Goal: Ask a question

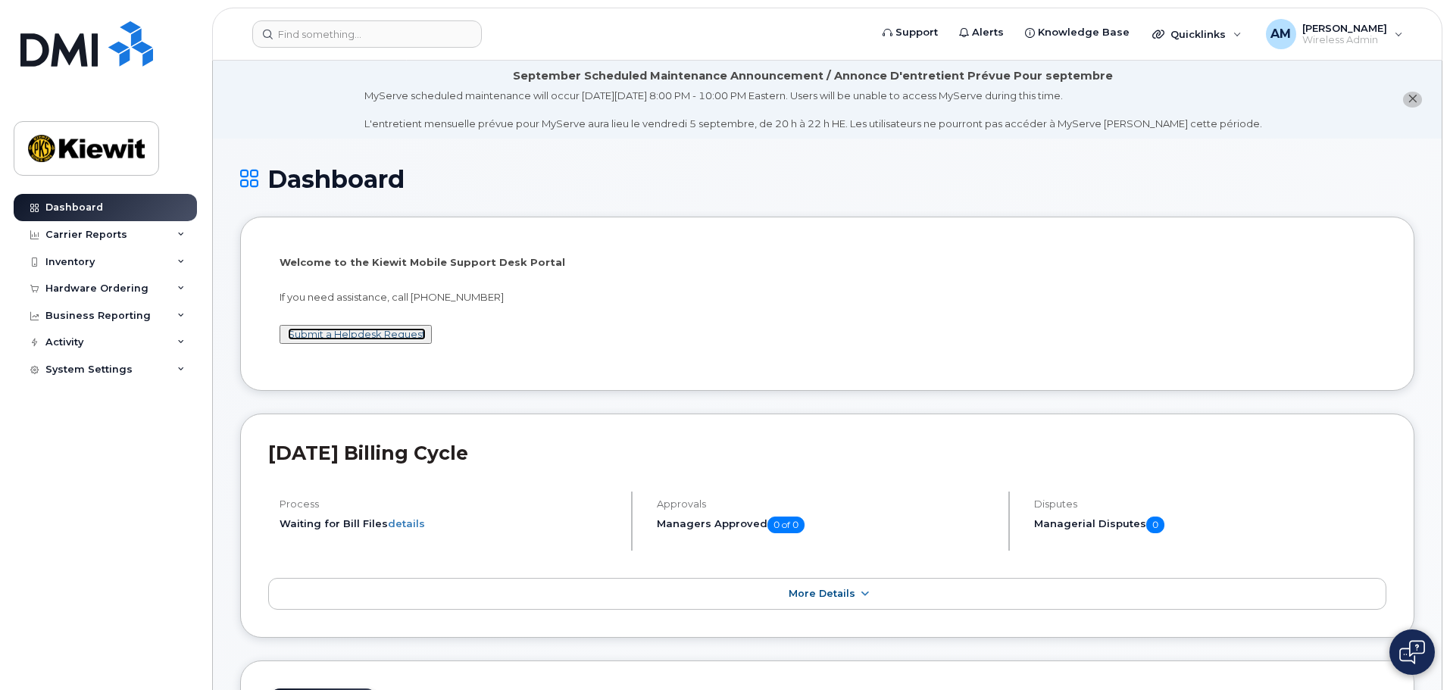
click at [396, 330] on link "Submit a Helpdesk Request" at bounding box center [357, 334] width 138 height 12
click at [349, 40] on input at bounding box center [367, 33] width 230 height 27
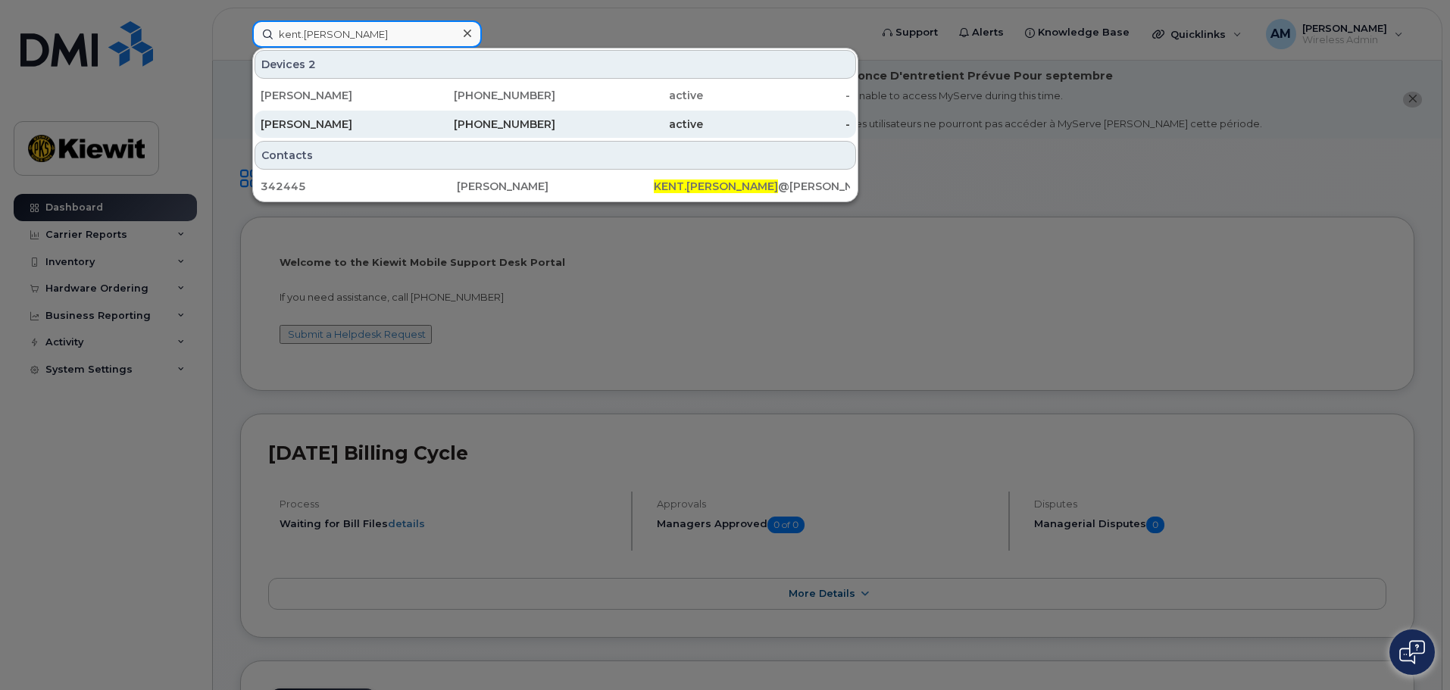
type input "kent.davis"
click at [332, 131] on div "KENT DAVIS" at bounding box center [335, 124] width 148 height 15
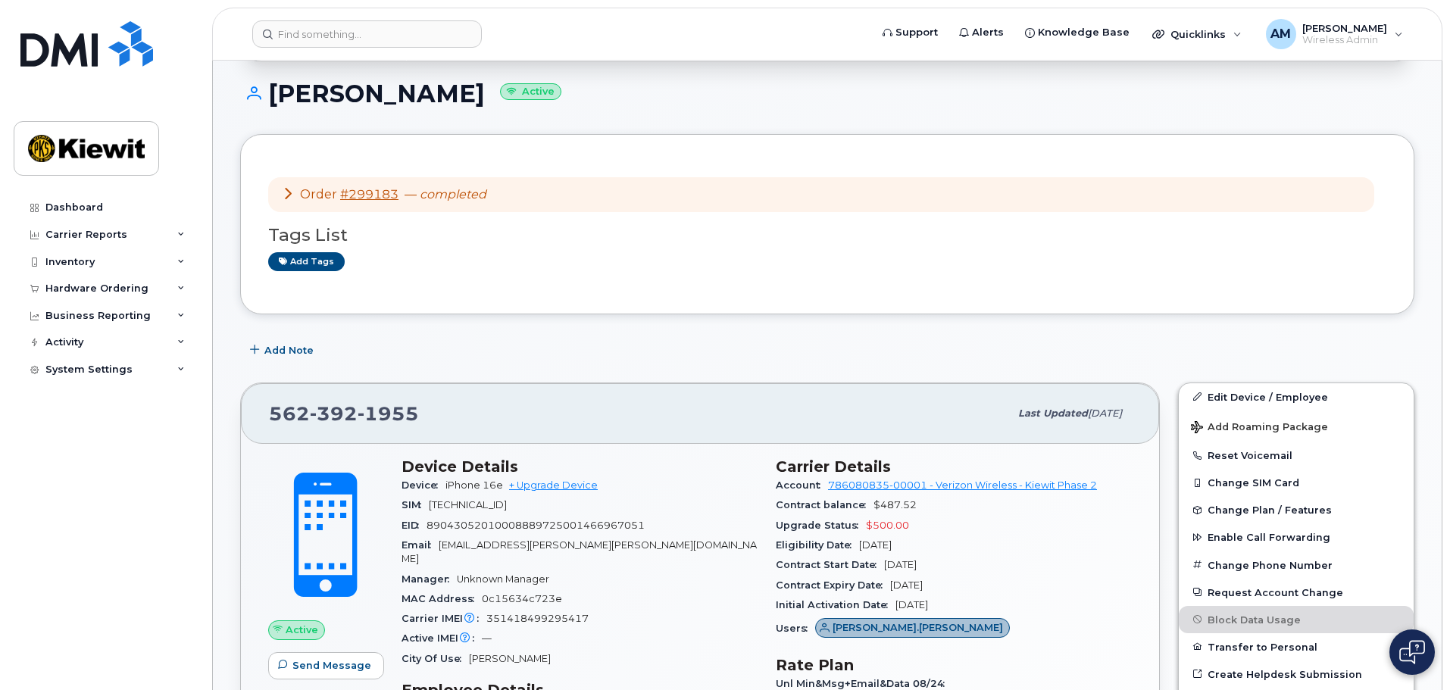
scroll to position [227, 0]
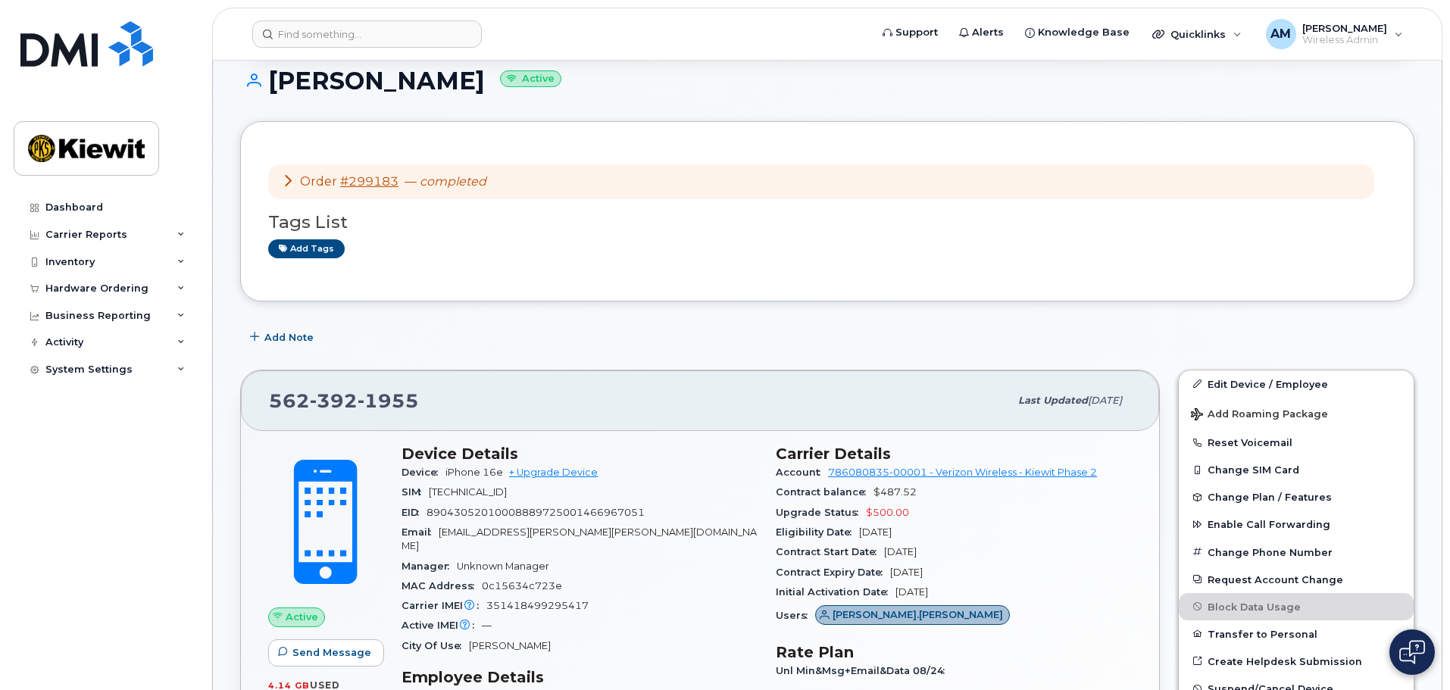
click at [285, 180] on icon at bounding box center [288, 180] width 12 height 12
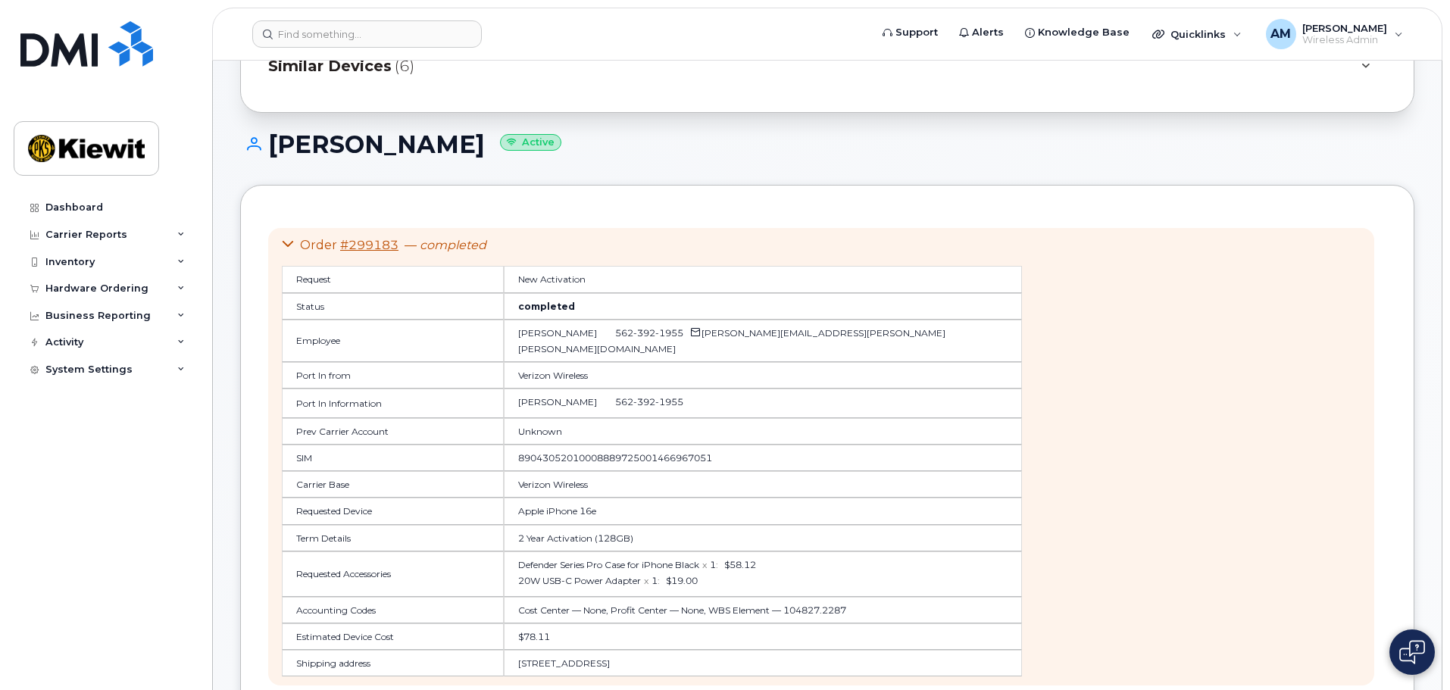
scroll to position [0, 0]
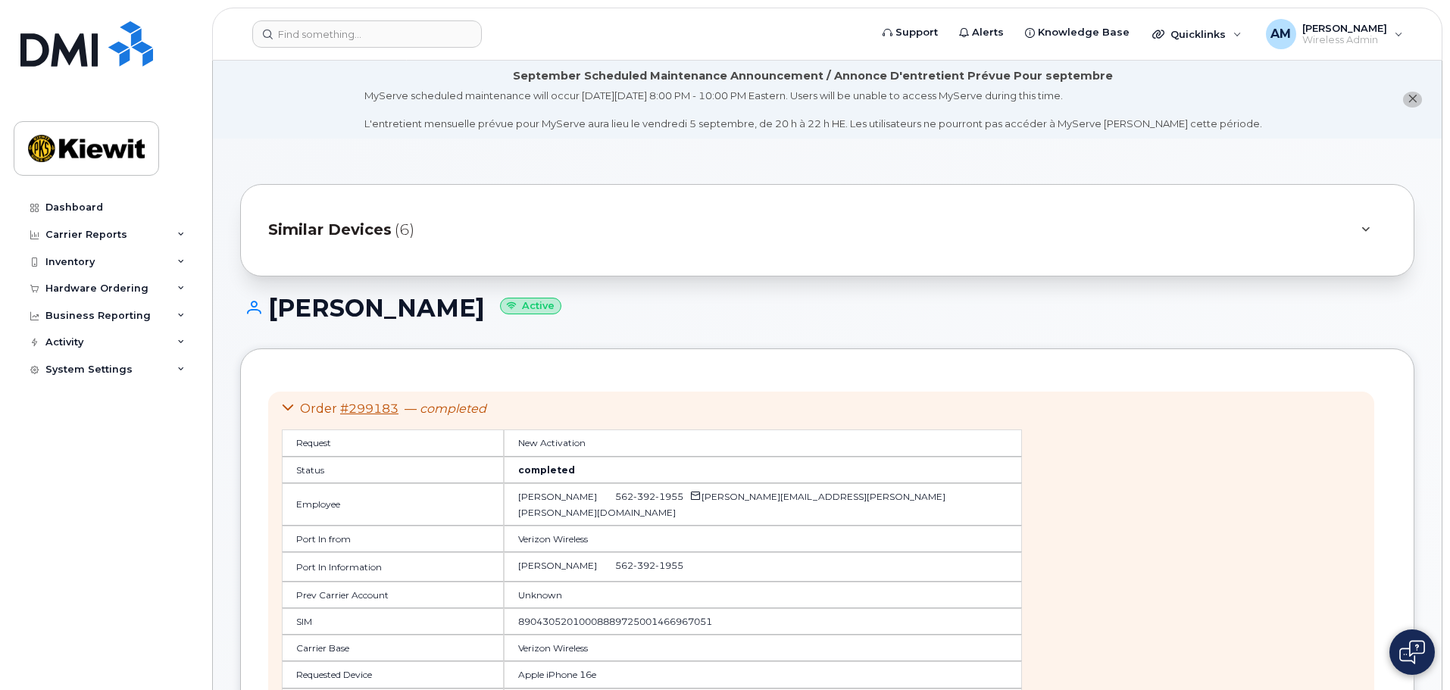
click at [1363, 229] on icon at bounding box center [1365, 230] width 8 height 10
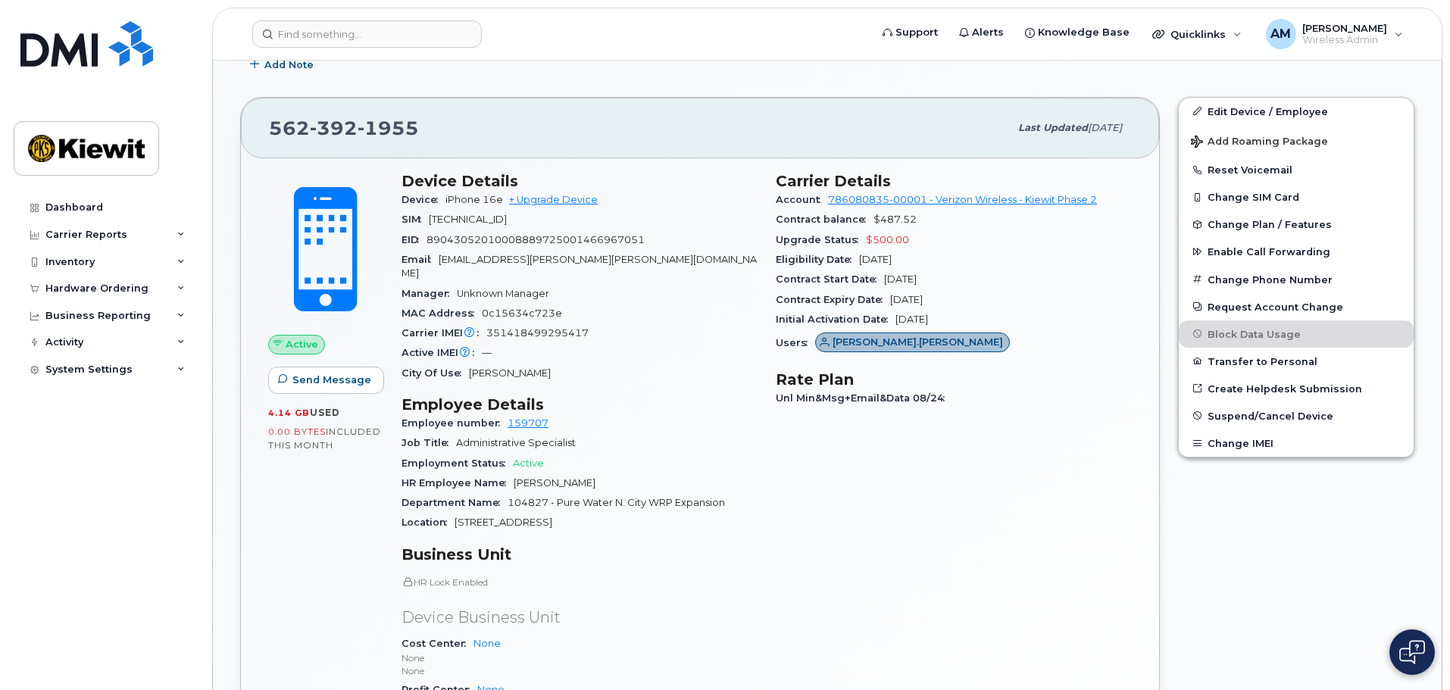
scroll to position [1104, 0]
click at [224, 327] on div "Similar Devices (6) Suspend/Cancel All Edit All 442 271 9294 Active iPhone 520 …" at bounding box center [827, 483] width 1229 height 2896
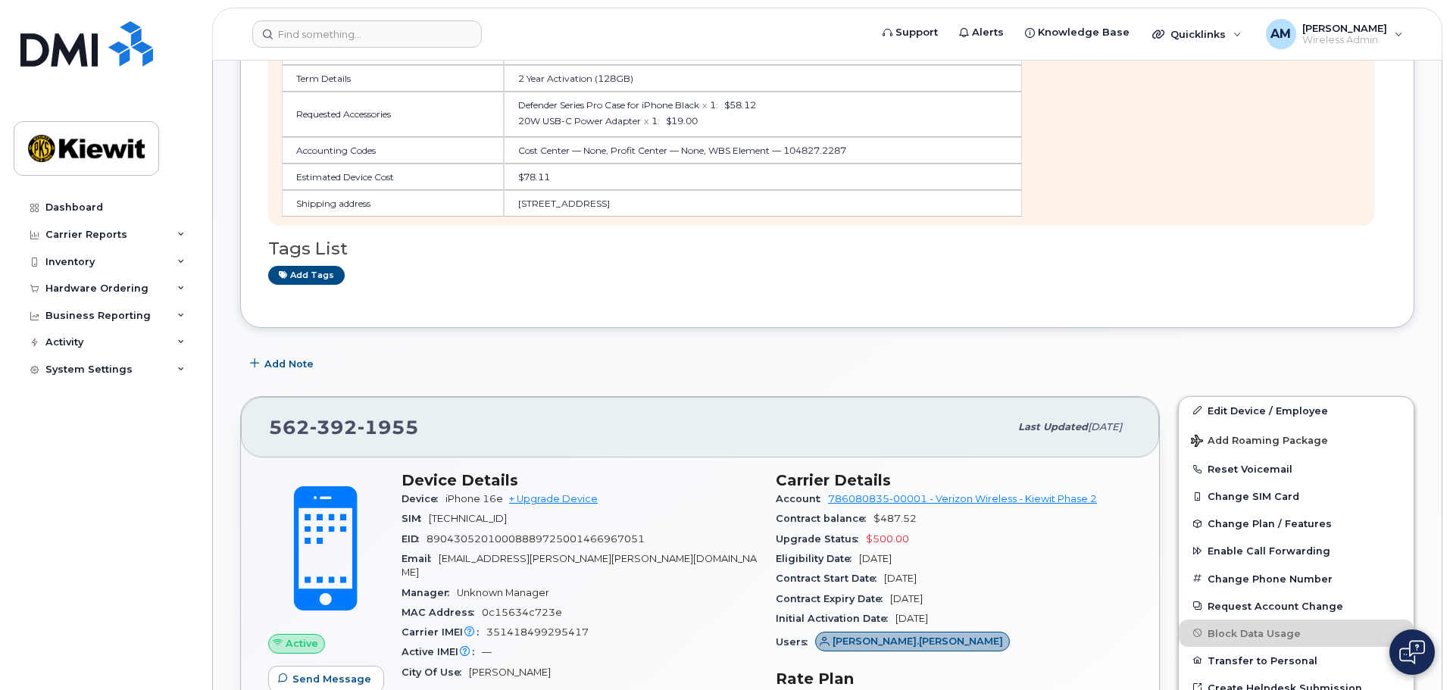
scroll to position [801, 0]
